Goal: Contribute content: Add original content to the website for others to see

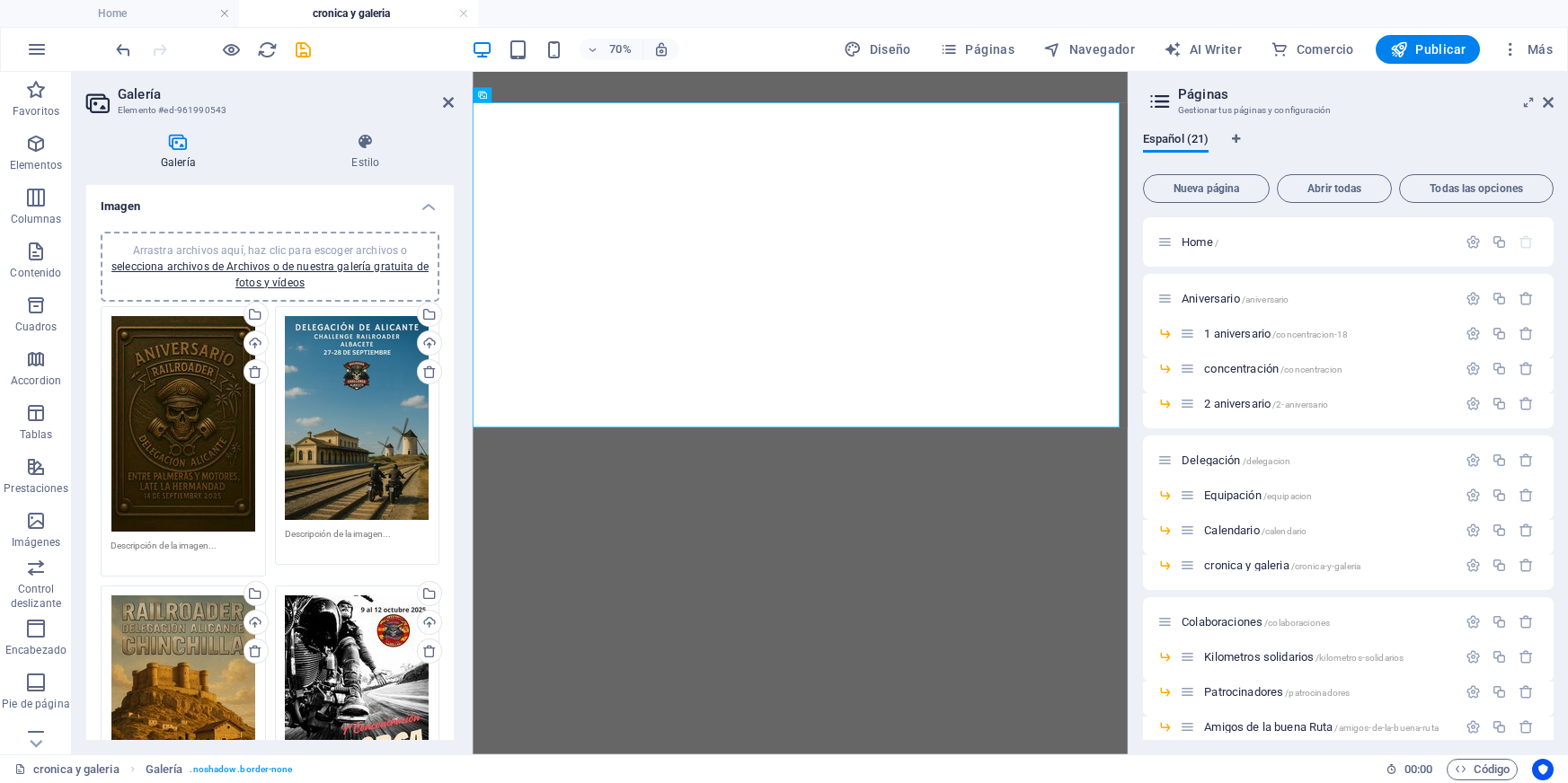
select select "4"
select select "%"
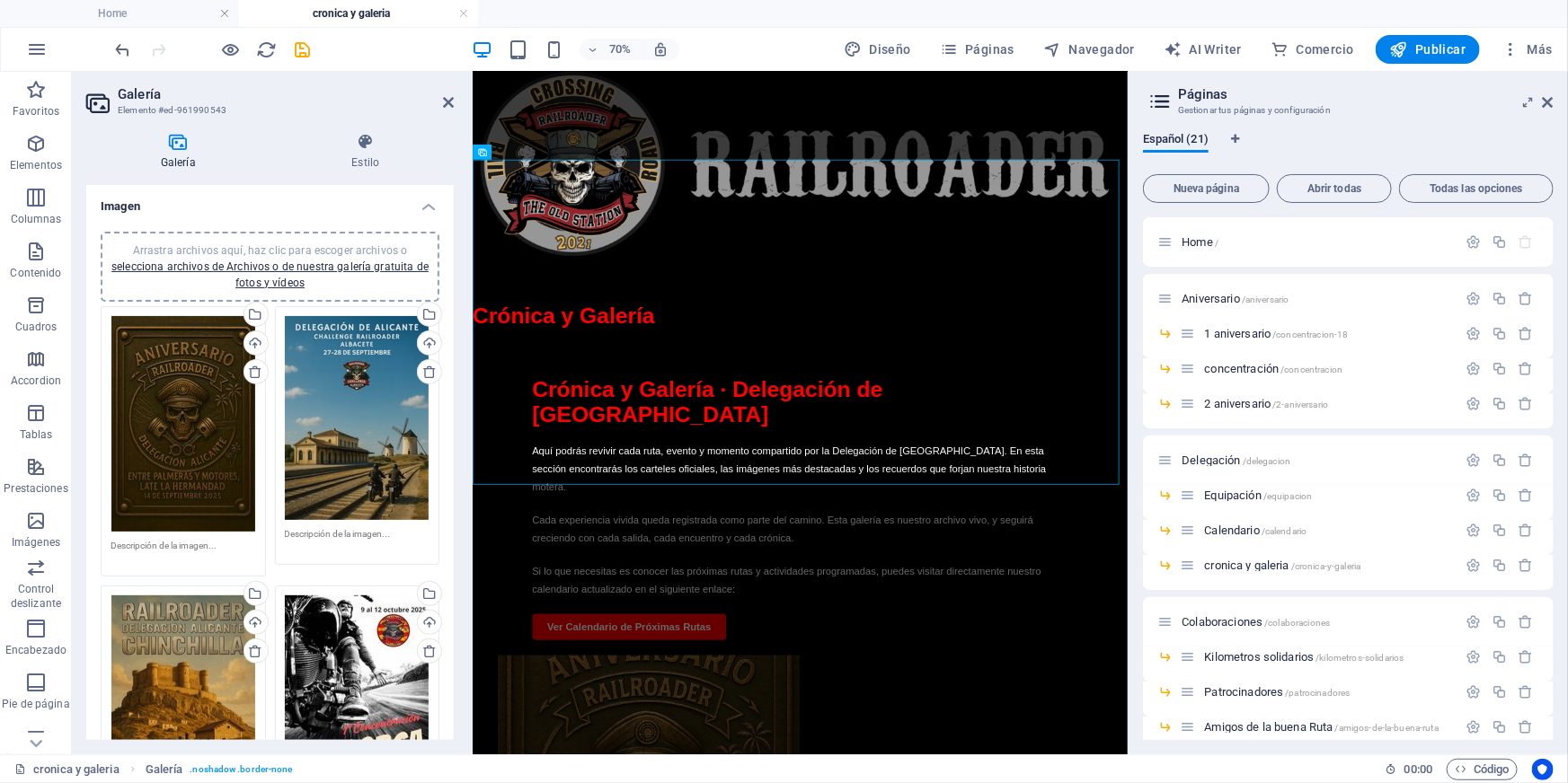
scroll to position [1022, 0]
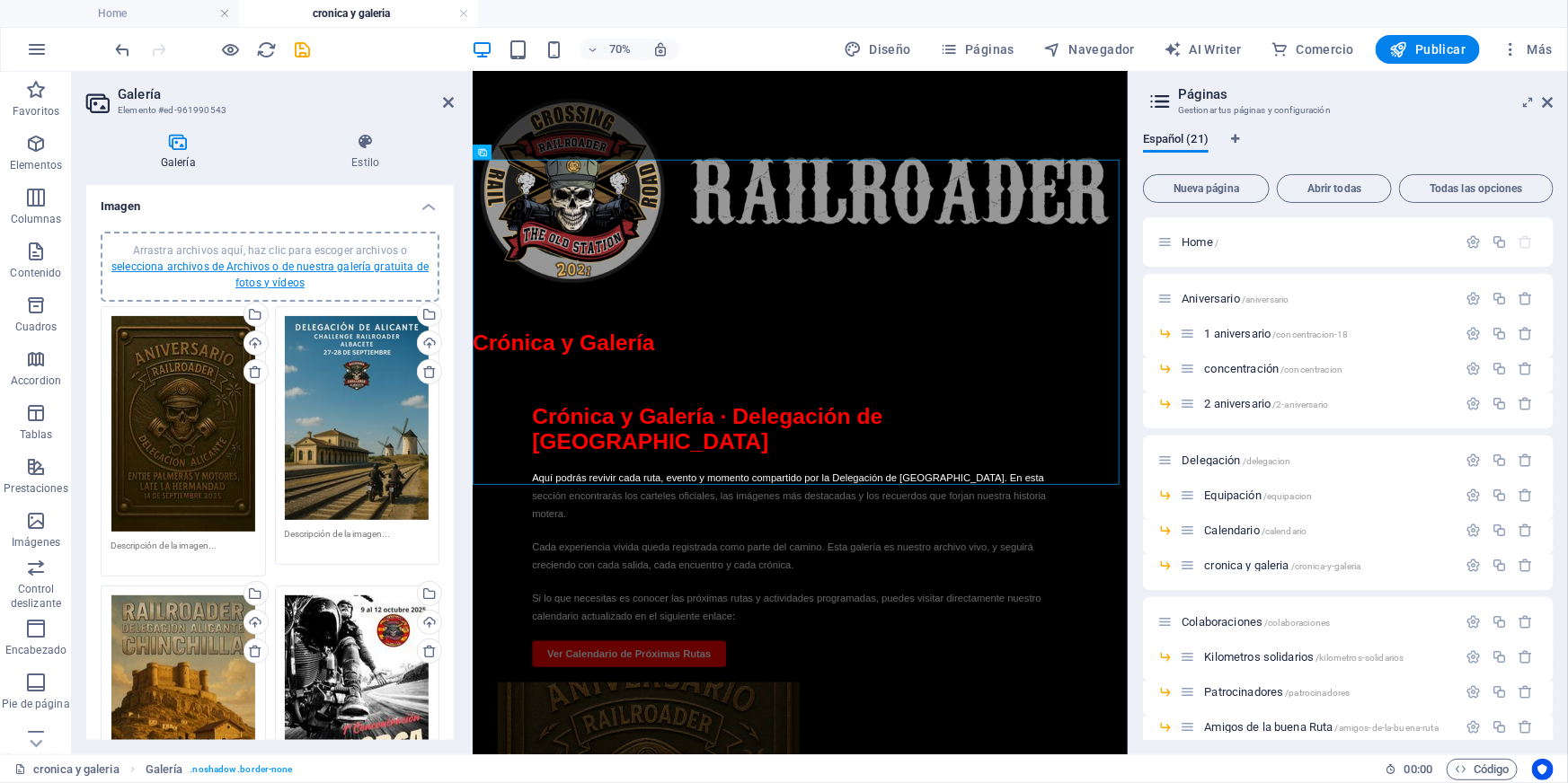
click at [188, 261] on link "selecciona archivos de Archivos o de nuestra galería gratuita de fotos y vídeos" at bounding box center [269, 275] width 317 height 29
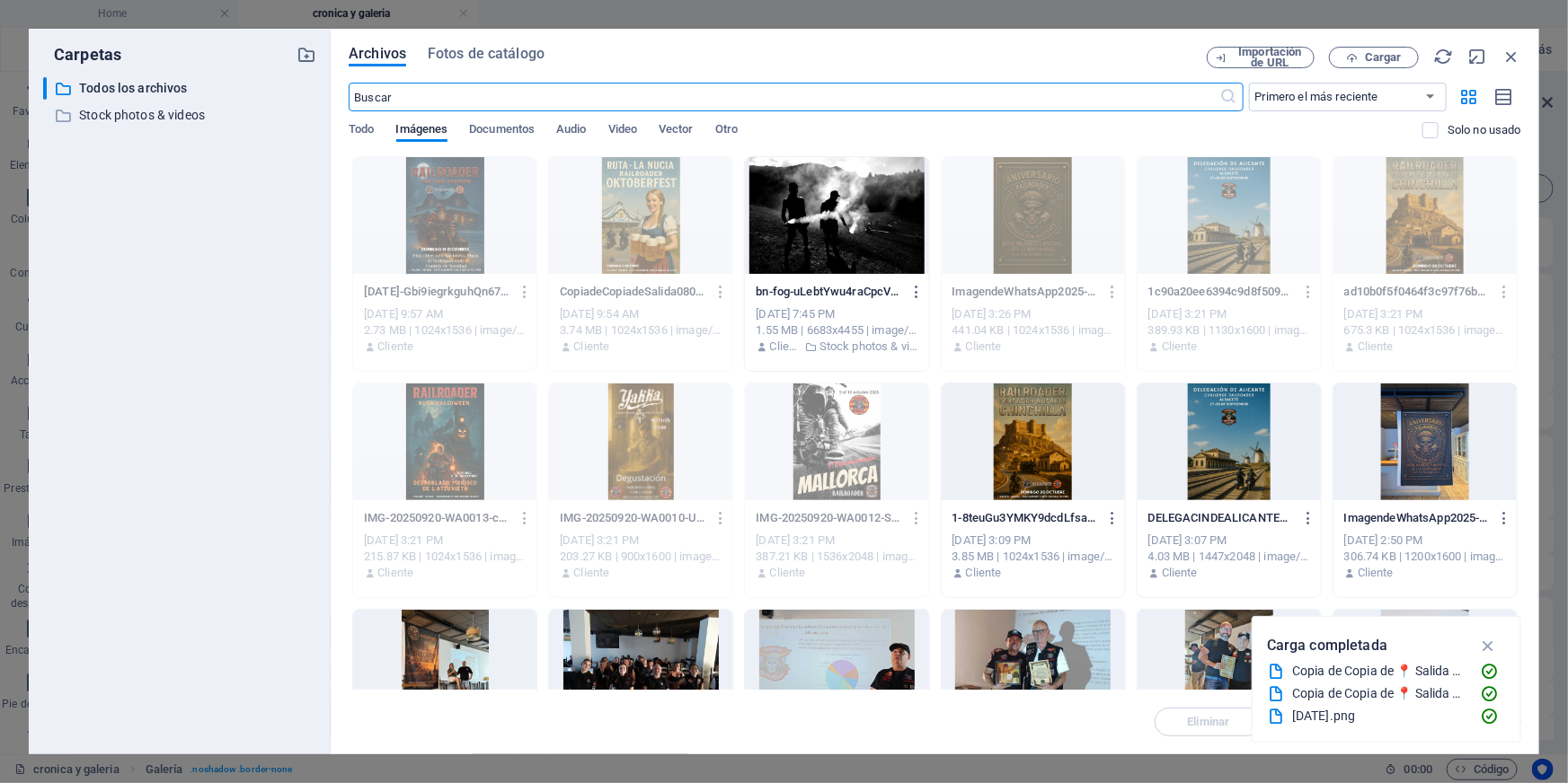
scroll to position [645, 0]
click at [1366, 66] on button "Cargar" at bounding box center [1373, 57] width 90 height 21
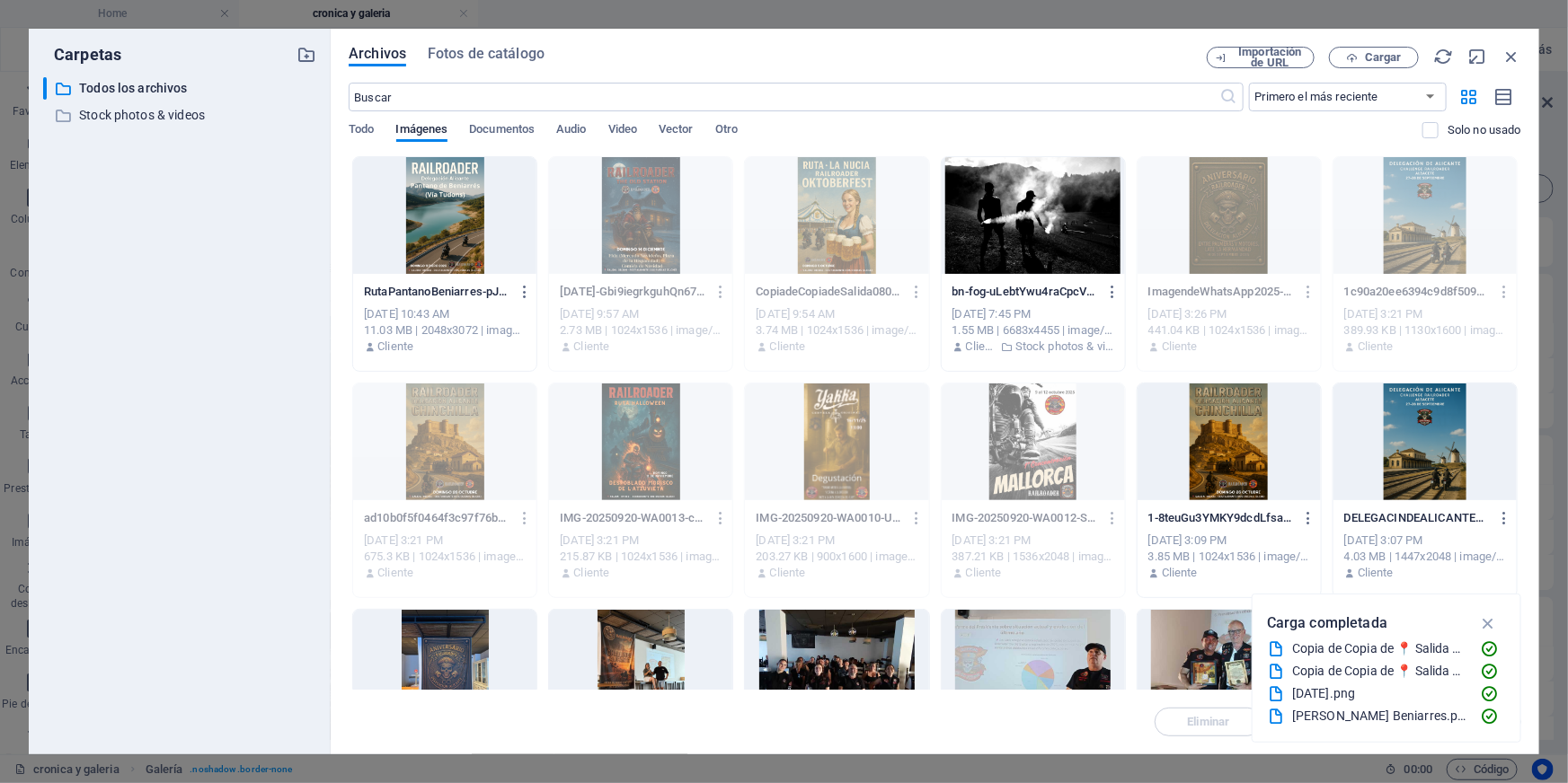
click at [454, 188] on div at bounding box center [445, 215] width 183 height 116
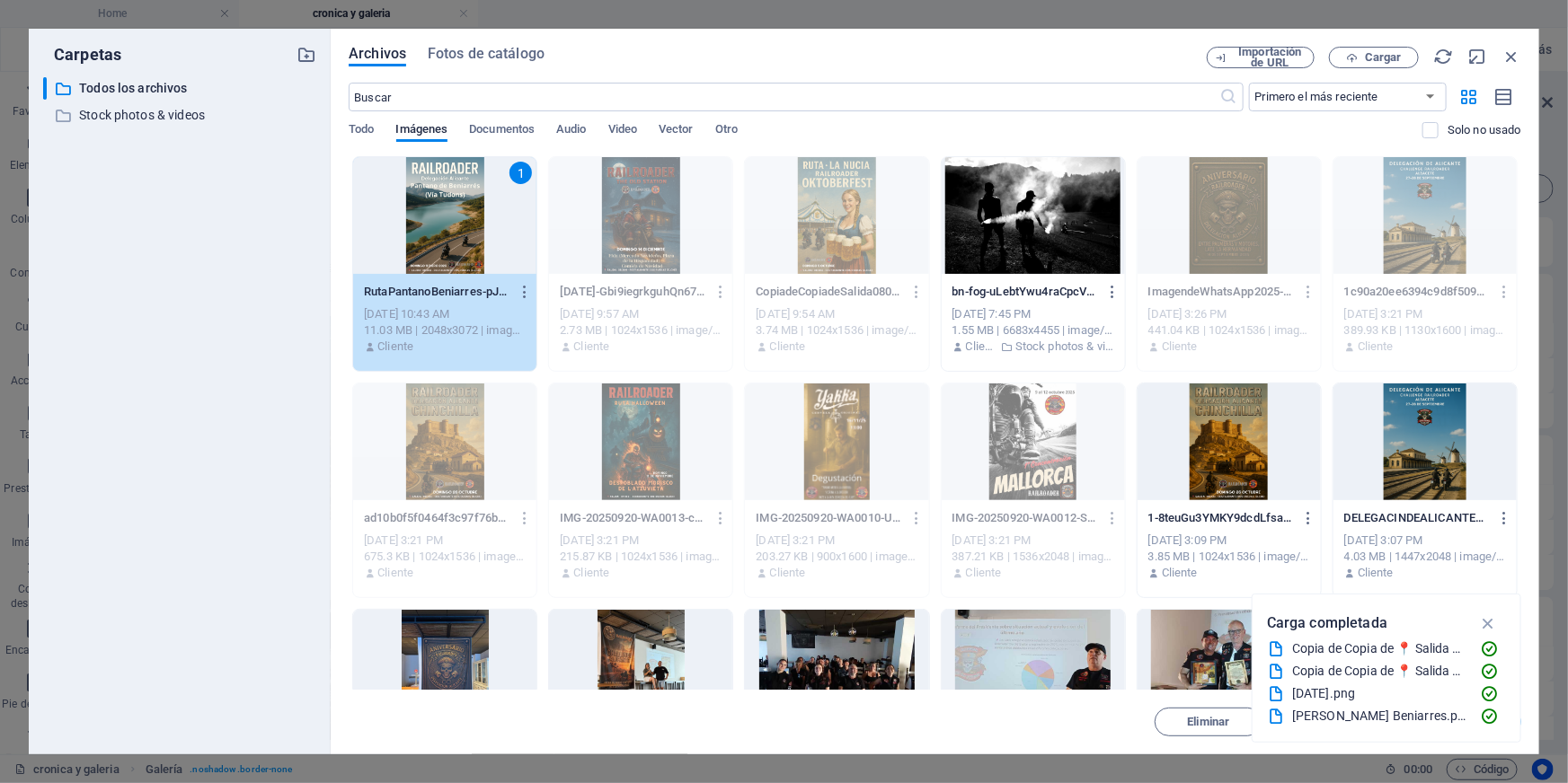
click at [454, 188] on div "1" at bounding box center [445, 215] width 183 height 116
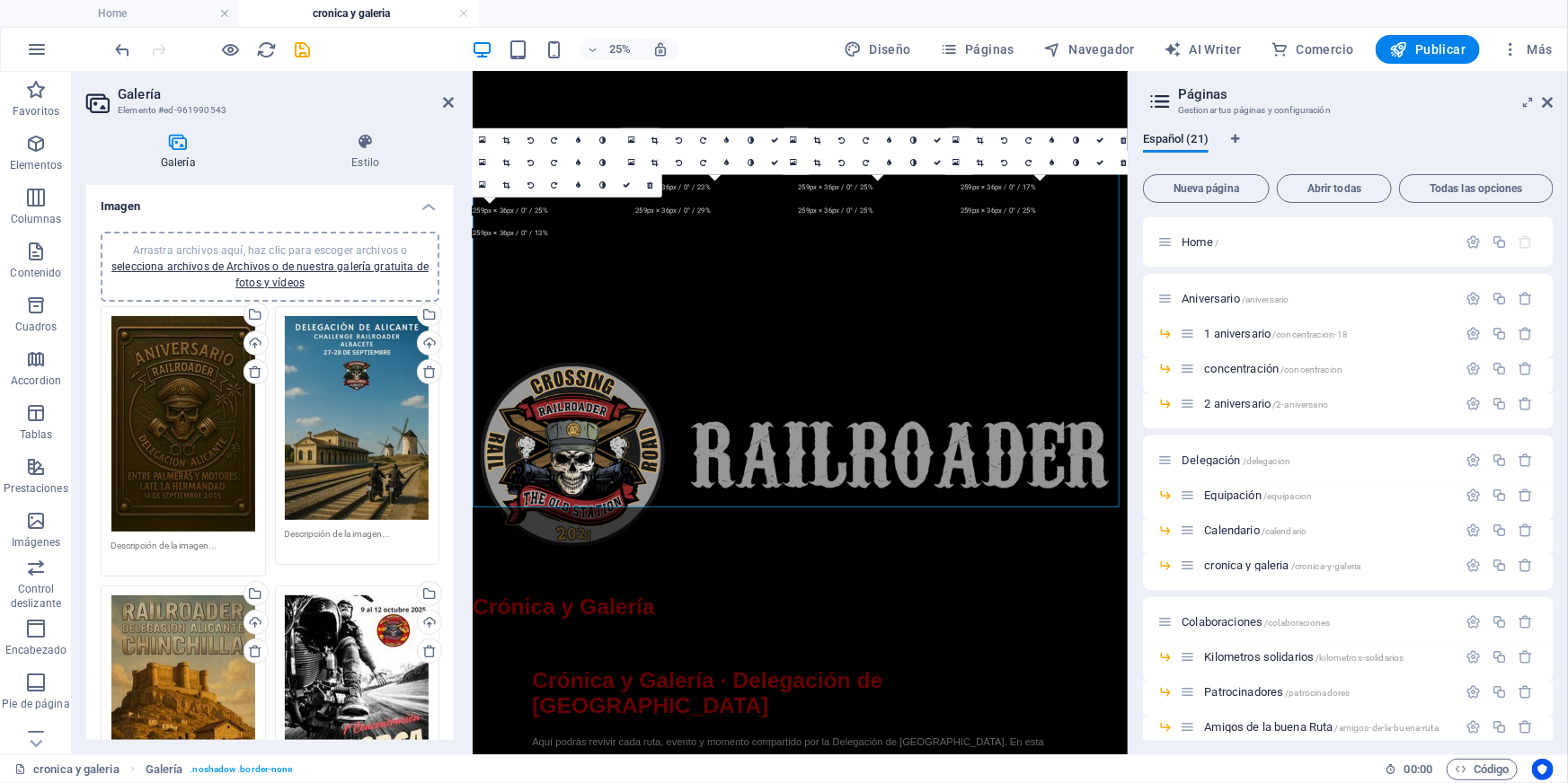
scroll to position [1022, 0]
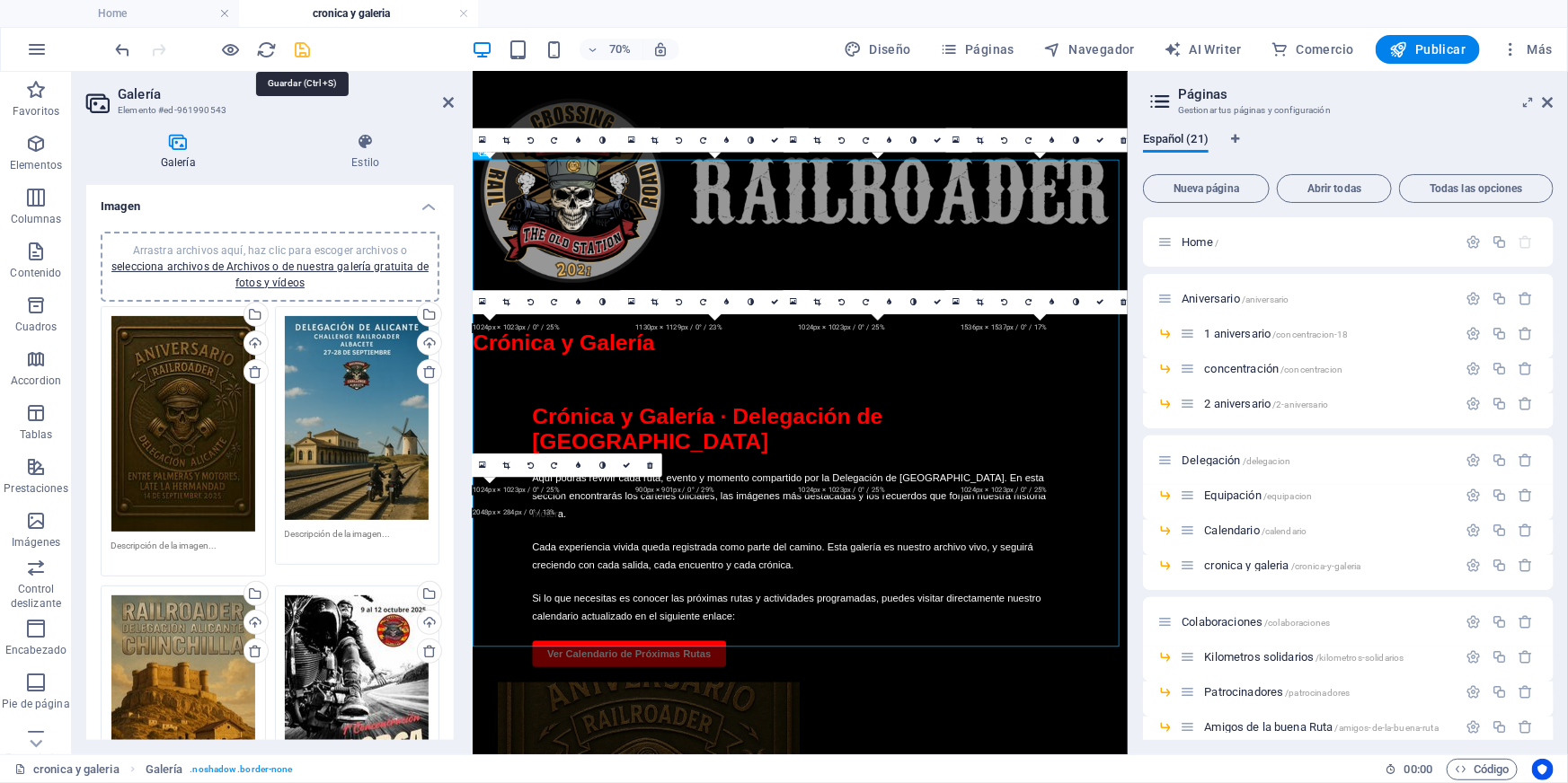
click at [301, 52] on icon "save" at bounding box center [303, 50] width 20 height 20
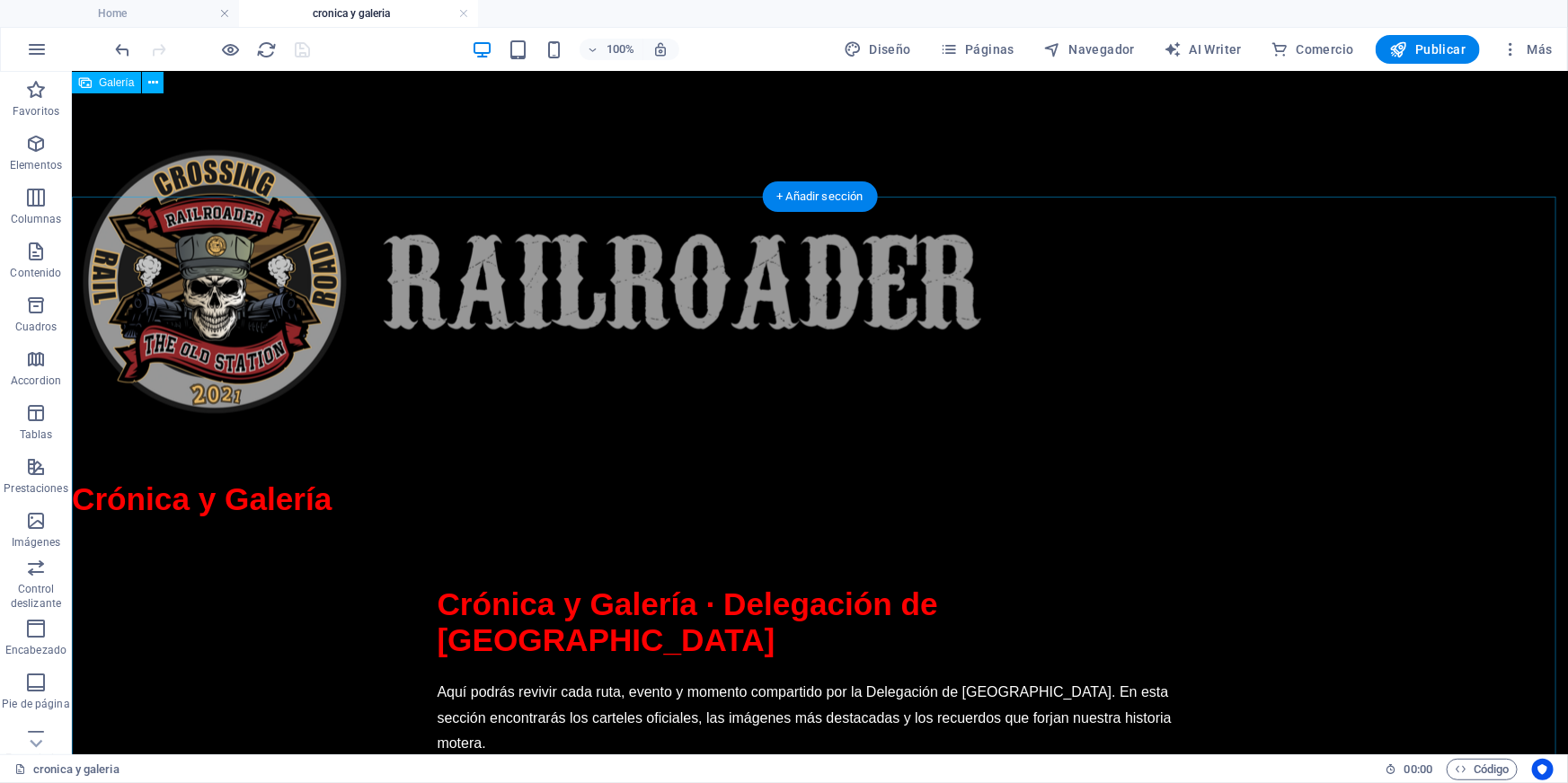
scroll to position [1037, 0]
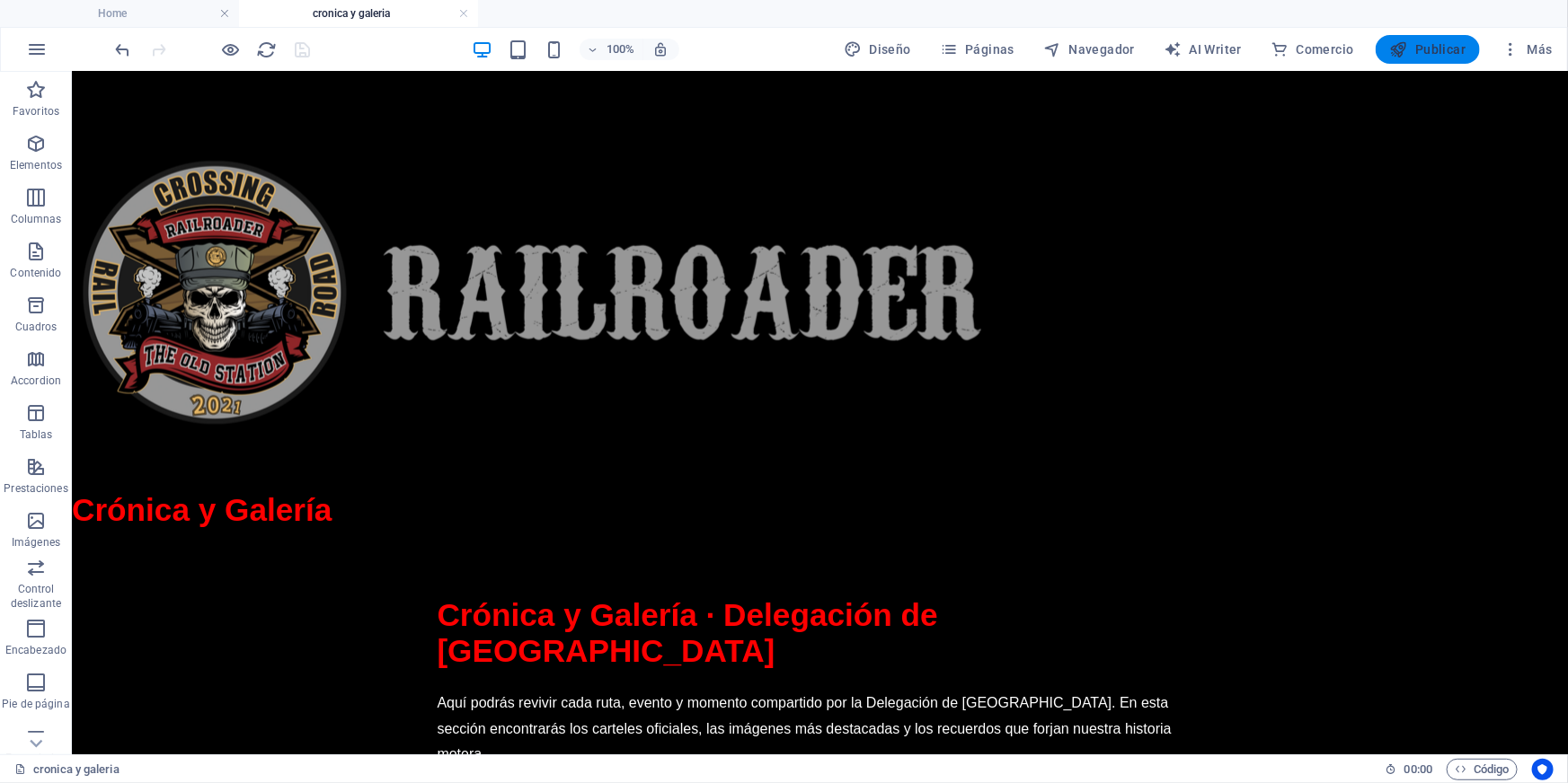
click at [1428, 47] on span "Publicar" at bounding box center [1427, 49] width 77 height 18
